Goal: Contribute content

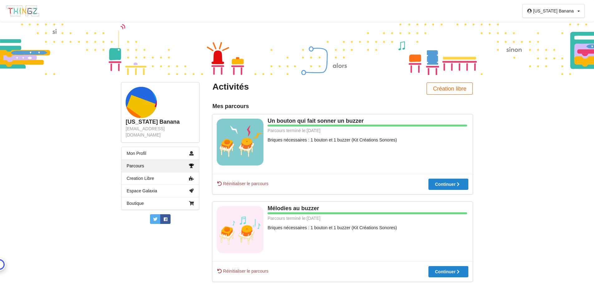
click at [460, 89] on button "Création libre" at bounding box center [450, 88] width 46 height 12
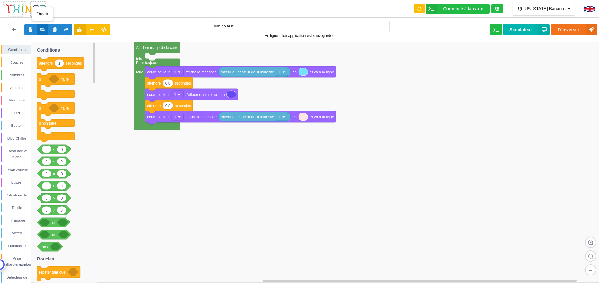
click at [42, 28] on icon at bounding box center [42, 29] width 5 height 4
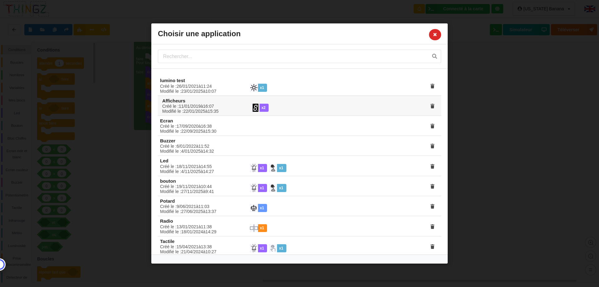
click at [188, 106] on div "Créé le : [DATE] à 16 : 07 Modifié le : [DATE] à 15 : 35" at bounding box center [202, 109] width 89 height 10
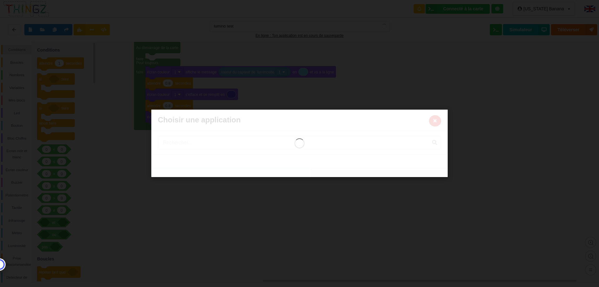
type input "Afficheurs"
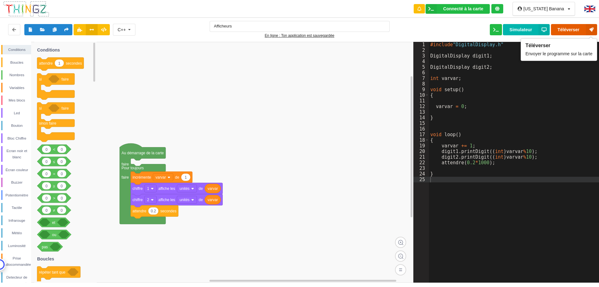
click at [570, 28] on button "Téléverser" at bounding box center [574, 29] width 46 height 11
